Goal: Task Accomplishment & Management: Complete application form

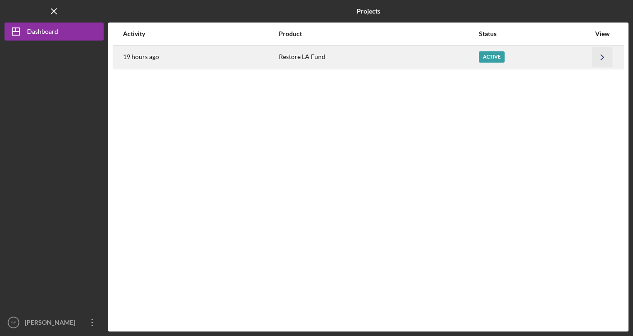
click at [602, 55] on polyline "button" at bounding box center [602, 57] width 3 height 5
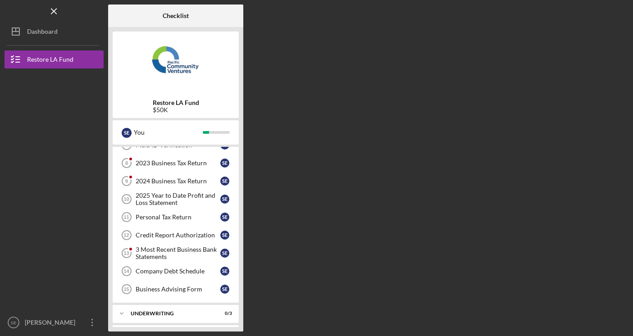
scroll to position [70, 0]
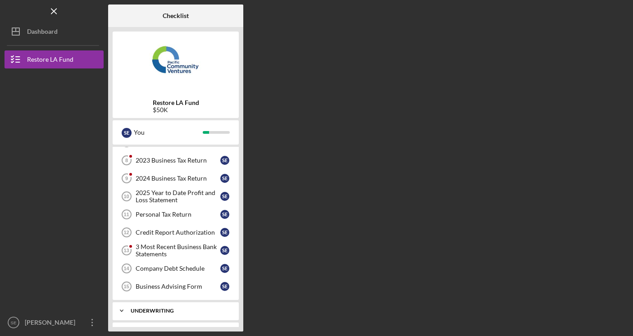
click at [188, 312] on div "Underwriting" at bounding box center [179, 310] width 97 height 5
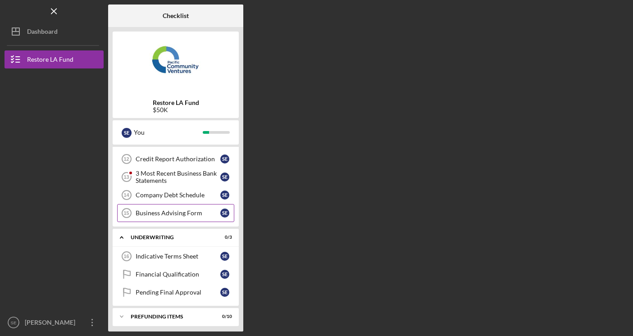
scroll to position [146, 0]
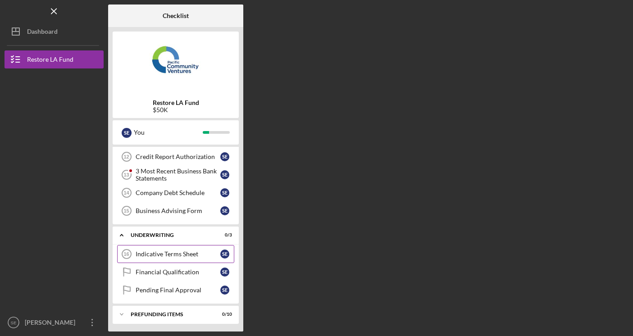
click at [173, 257] on div "Indicative Terms Sheet" at bounding box center [178, 253] width 85 height 7
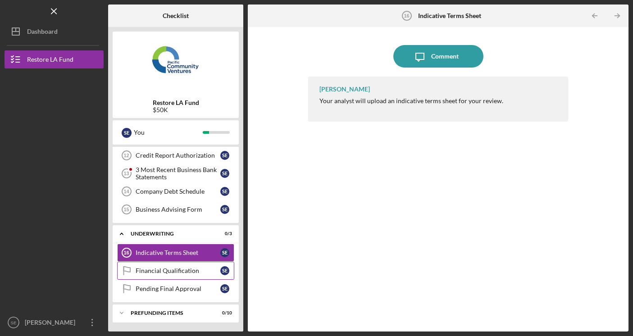
scroll to position [147, 0]
click at [179, 310] on div "Prefunding Items" at bounding box center [179, 312] width 97 height 5
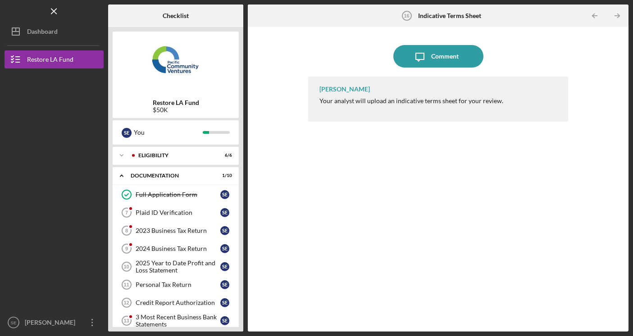
scroll to position [0, 0]
click at [177, 212] on div "Plaid ID Verification" at bounding box center [178, 212] width 85 height 7
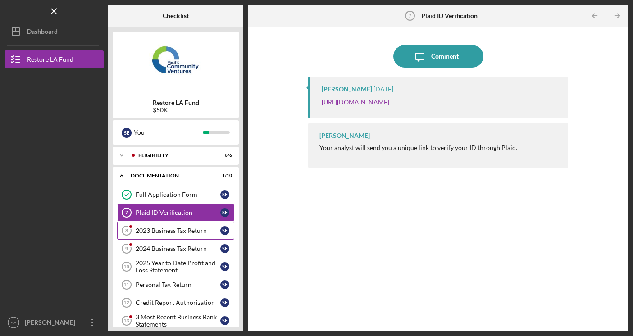
click at [176, 225] on link "2023 Business Tax Return 8 2023 Business Tax Return S E" at bounding box center [175, 231] width 117 height 18
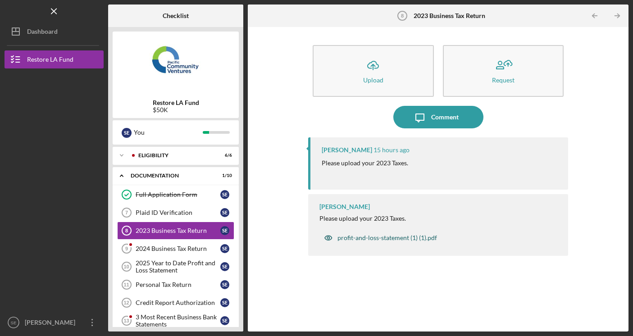
click at [330, 237] on icon "button" at bounding box center [328, 238] width 18 height 18
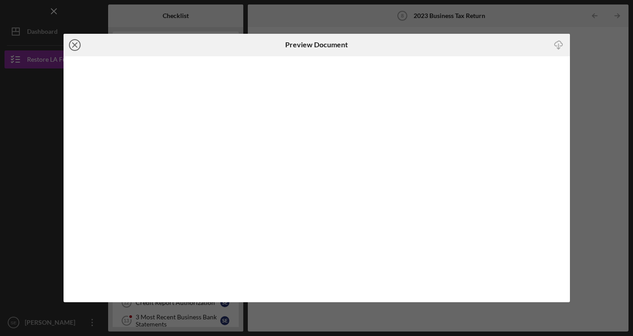
click at [77, 47] on icon "Icon/Close" at bounding box center [75, 45] width 23 height 23
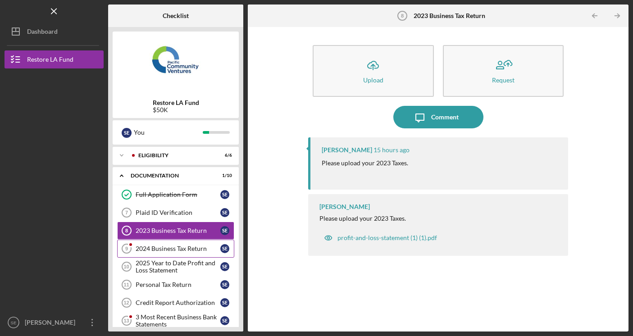
click at [154, 241] on link "2024 Business Tax Return 9 2024 Business Tax Return S E" at bounding box center [175, 249] width 117 height 18
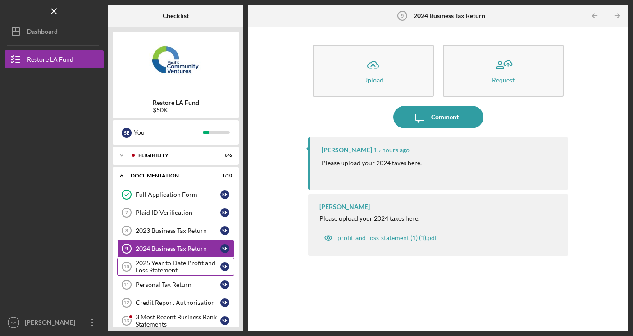
click at [163, 264] on div "2025 Year to Date Profit and Loss Statement" at bounding box center [178, 266] width 85 height 14
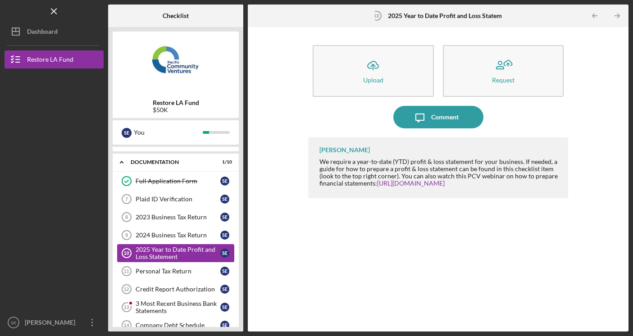
scroll to position [14, 0]
click at [164, 271] on div "Personal Tax Return" at bounding box center [178, 270] width 85 height 7
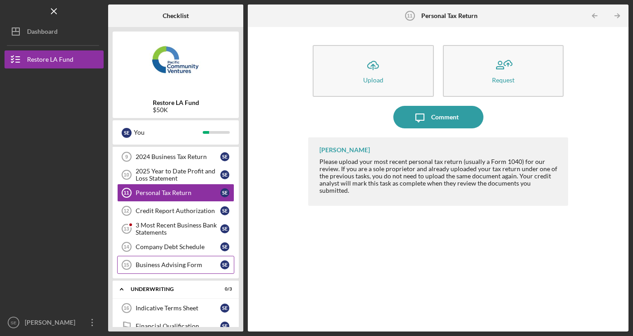
scroll to position [97, 0]
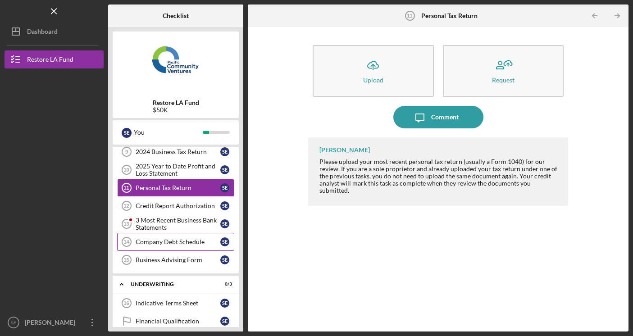
click at [171, 247] on link "Company Debt Schedule 14 Company Debt Schedule S E" at bounding box center [175, 242] width 117 height 18
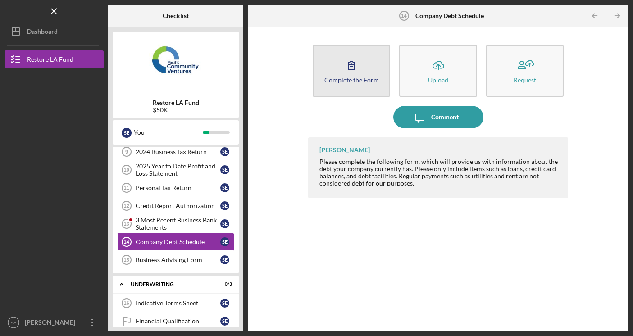
click at [333, 83] on button "Complete the Form Form" at bounding box center [352, 71] width 78 height 52
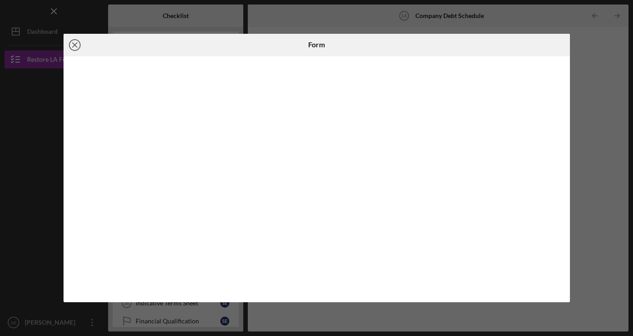
click at [73, 43] on line at bounding box center [75, 45] width 5 height 5
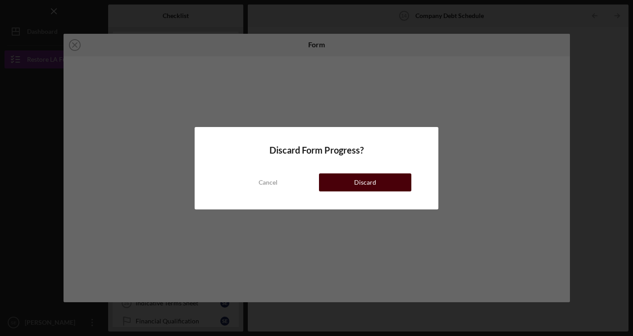
click at [345, 185] on button "Discard" at bounding box center [365, 182] width 93 height 18
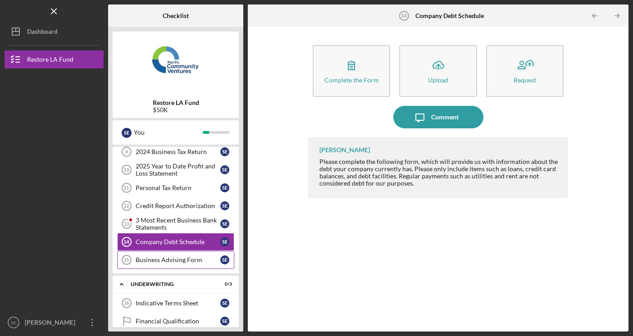
click at [171, 261] on div "Business Advising Form" at bounding box center [178, 259] width 85 height 7
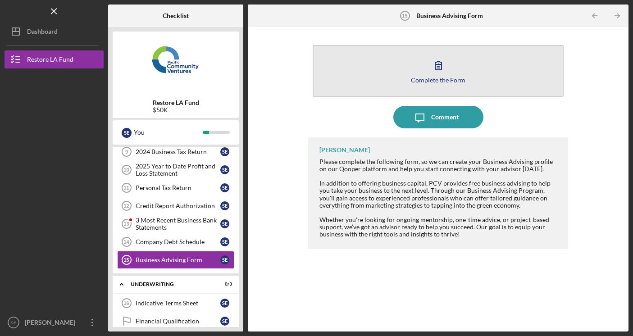
click at [382, 70] on button "Complete the Form Form" at bounding box center [438, 71] width 251 height 52
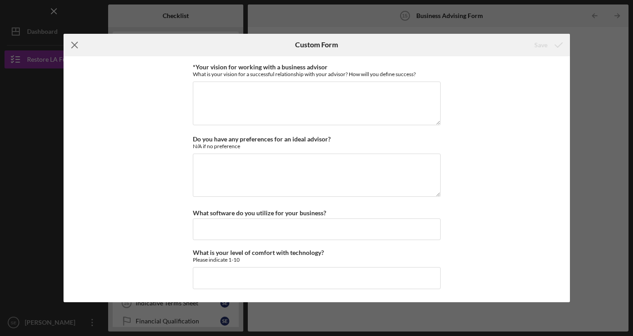
scroll to position [822, 0]
click at [73, 45] on icon "Icon/Menu Close" at bounding box center [75, 45] width 23 height 23
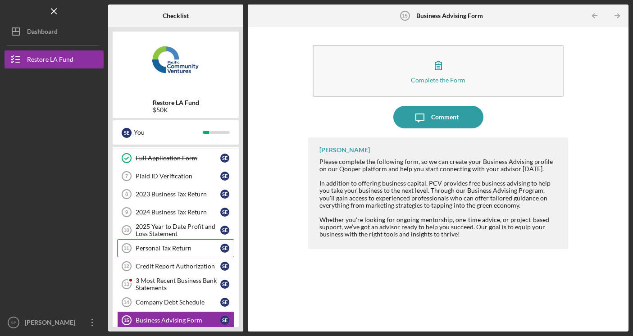
scroll to position [38, 0]
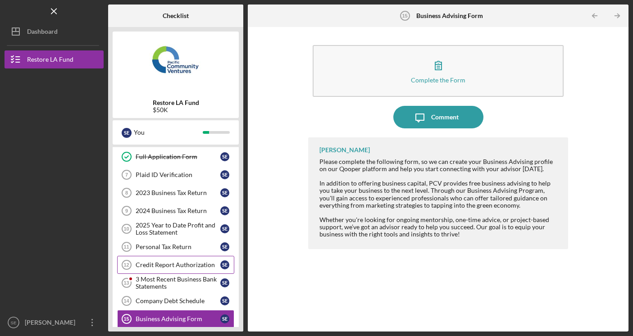
click at [189, 264] on div "Credit Report Authorization" at bounding box center [178, 264] width 85 height 7
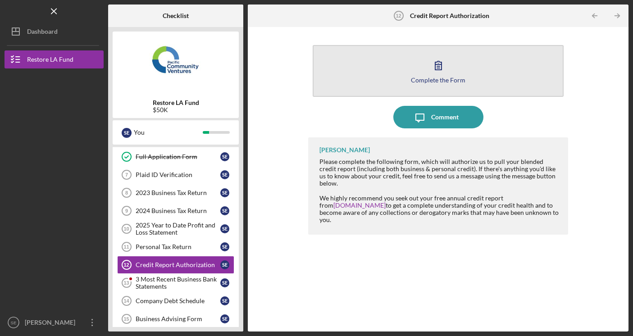
click at [368, 80] on button "Complete the Form Form" at bounding box center [438, 71] width 251 height 52
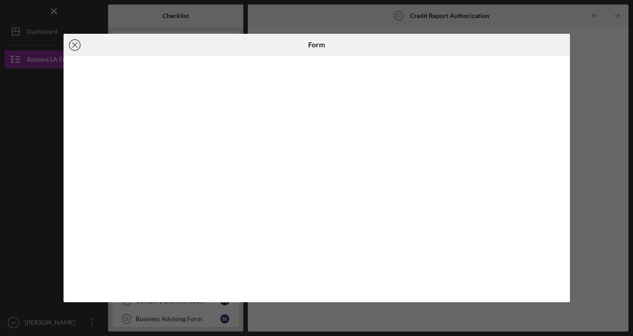
click at [75, 45] on line at bounding box center [75, 45] width 5 height 5
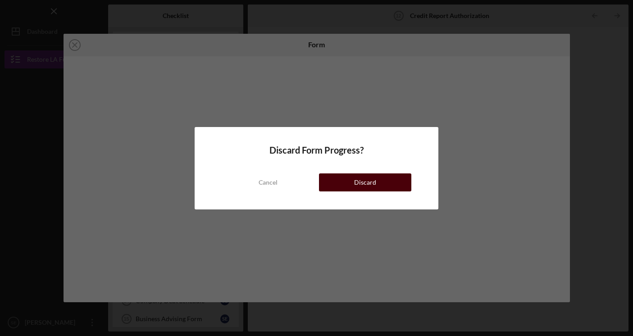
click at [341, 182] on button "Discard" at bounding box center [365, 182] width 93 height 18
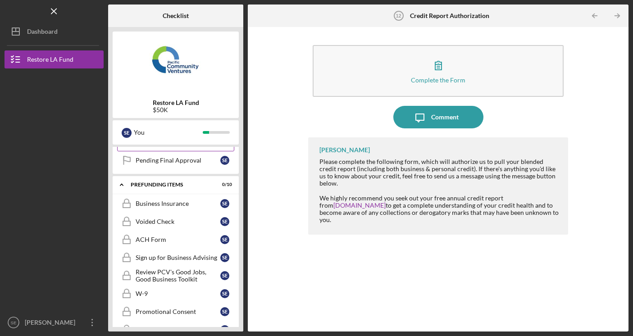
scroll to position [282, 0]
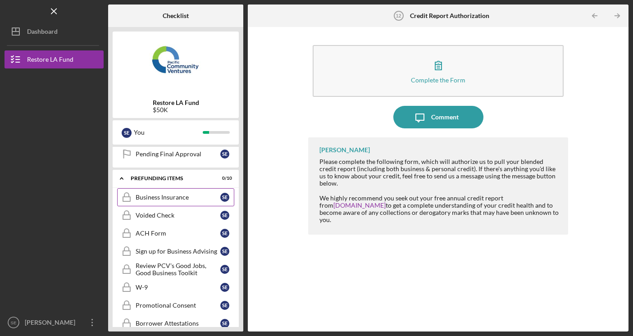
click at [182, 197] on div "Business Insurance" at bounding box center [178, 197] width 85 height 7
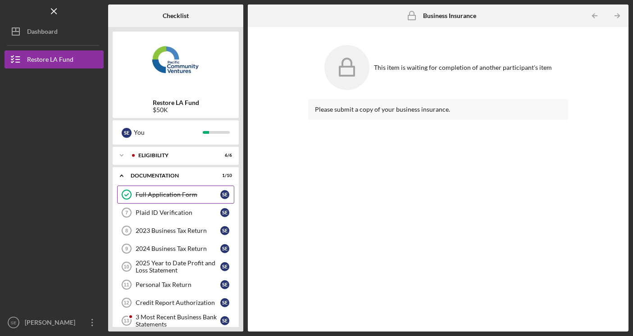
scroll to position [0, 0]
click at [193, 159] on div "Icon/Expander Eligibility 6 / 6" at bounding box center [176, 155] width 126 height 18
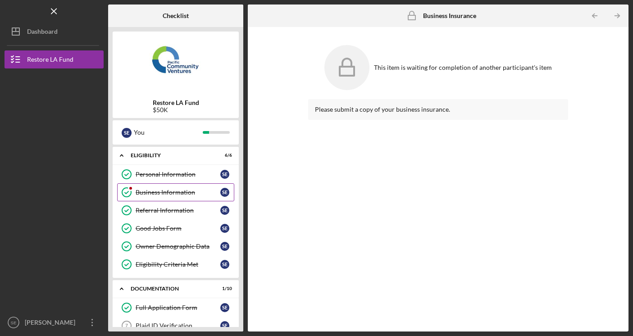
scroll to position [0, 0]
click at [177, 196] on link "Business Information Business Information S E" at bounding box center [175, 192] width 117 height 18
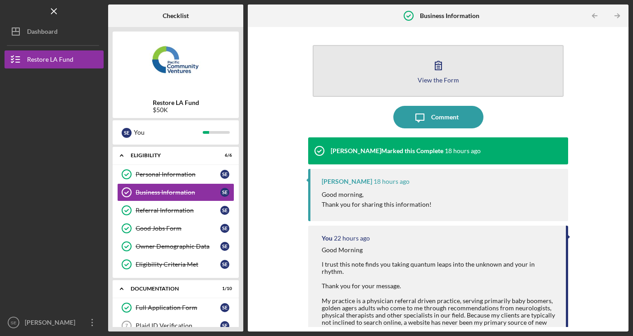
click at [362, 93] on button "View the Form Form" at bounding box center [438, 71] width 251 height 52
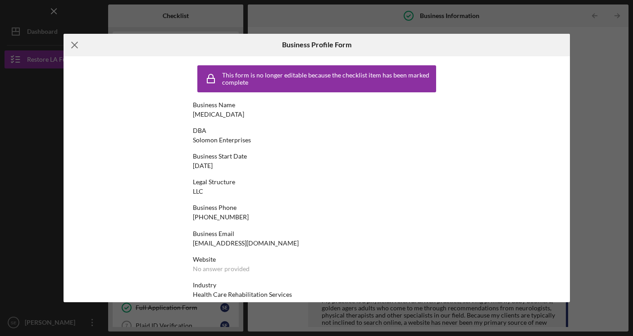
click at [74, 44] on line at bounding box center [75, 45] width 6 height 6
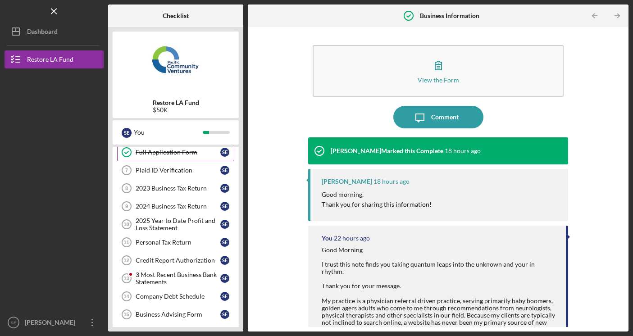
scroll to position [164, 0]
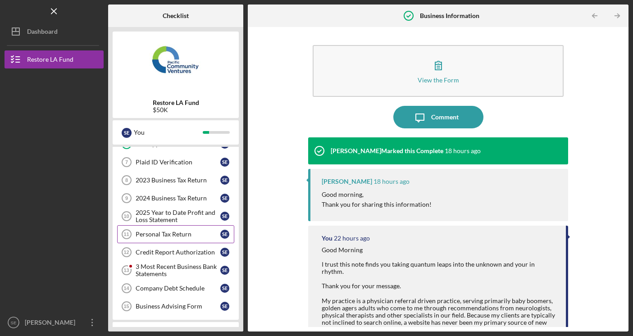
click at [181, 239] on link "Personal Tax Return 11 Personal Tax Return S E" at bounding box center [175, 234] width 117 height 18
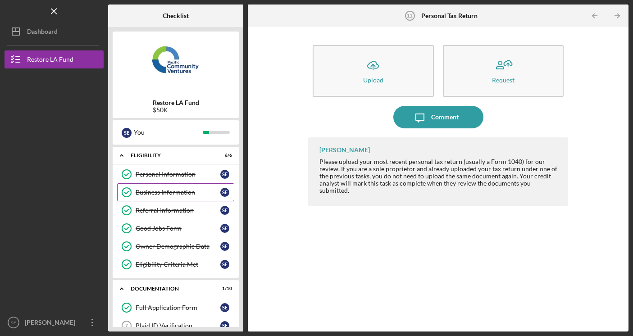
click at [161, 193] on div "Business Information" at bounding box center [178, 192] width 85 height 7
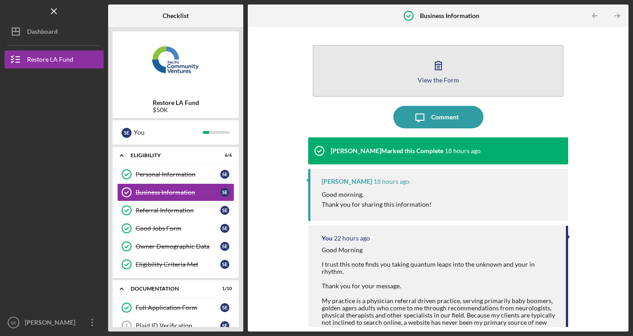
click at [377, 71] on button "View the Form Form" at bounding box center [438, 71] width 251 height 52
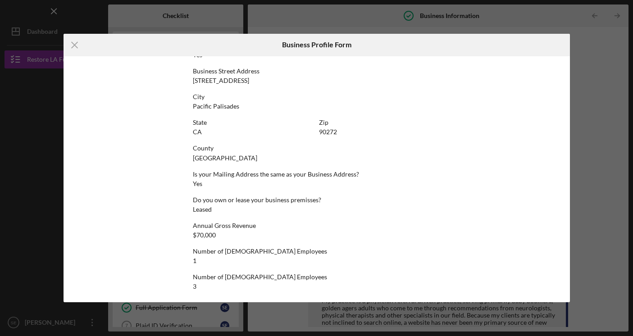
scroll to position [374, 0]
click at [598, 219] on div "Icon/Menu Close Business Profile Form This form is no longer editable because t…" at bounding box center [316, 168] width 633 height 336
click at [593, 220] on div "Icon/Menu Close Business Profile Form This form is no longer editable because t…" at bounding box center [316, 168] width 633 height 336
click at [76, 45] on icon "Icon/Menu Close" at bounding box center [75, 45] width 23 height 23
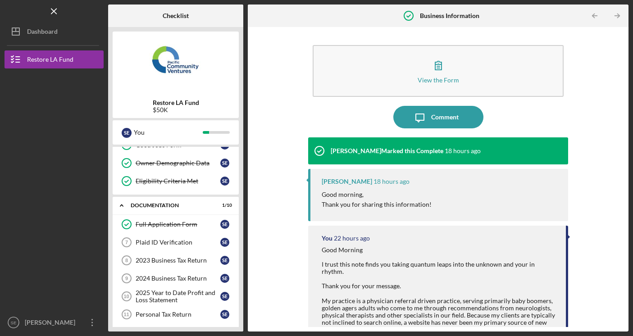
scroll to position [87, 0]
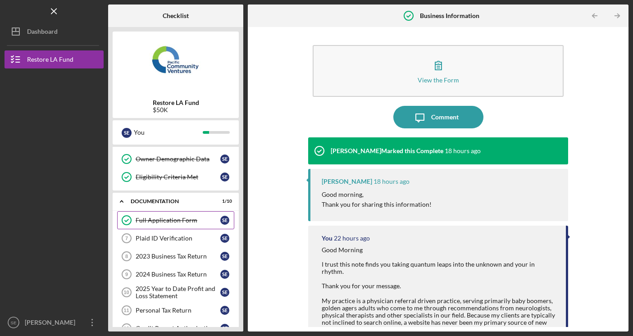
click at [170, 222] on div "Full Application Form" at bounding box center [178, 220] width 85 height 7
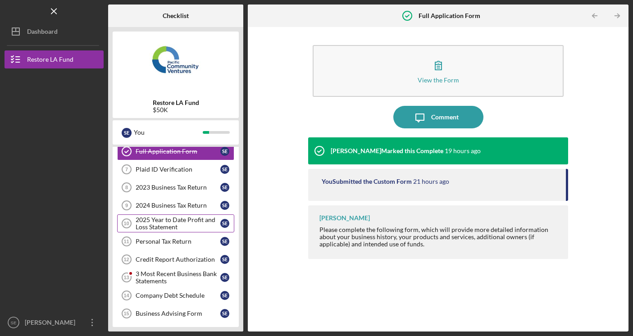
scroll to position [159, 0]
